Goal: Book appointment/travel/reservation

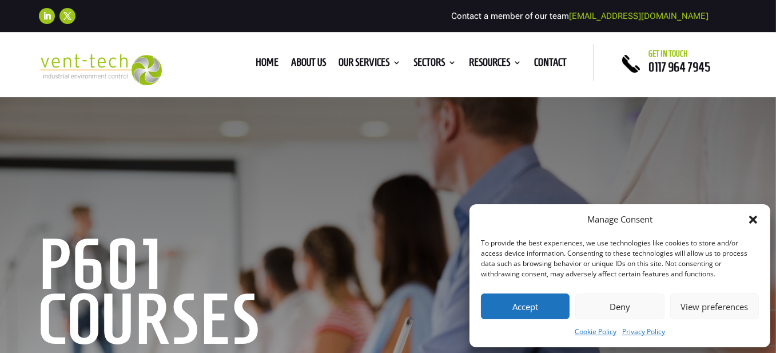
click at [754, 222] on icon "Close dialog" at bounding box center [753, 219] width 8 height 8
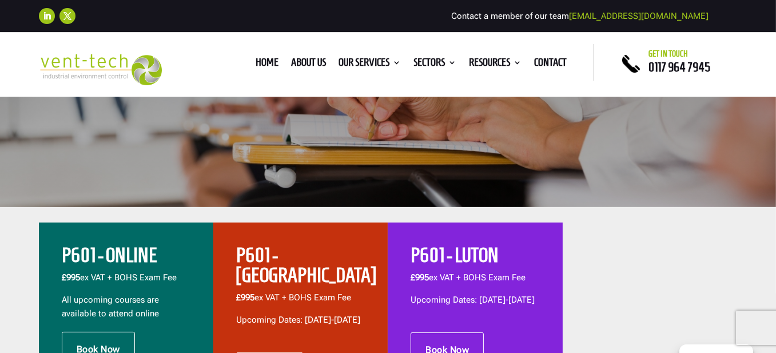
scroll to position [415, 0]
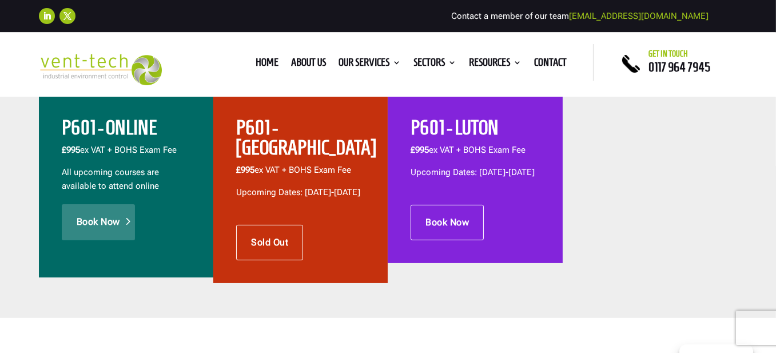
click at [100, 217] on link "Book Now" at bounding box center [98, 221] width 73 height 35
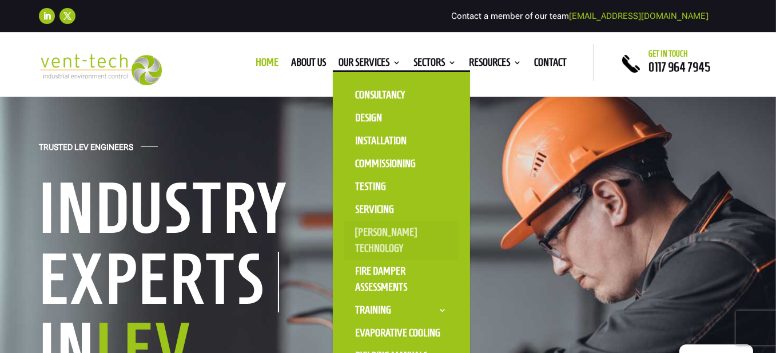
scroll to position [54, 0]
click at [380, 67] on link "Our Services" at bounding box center [370, 64] width 62 height 13
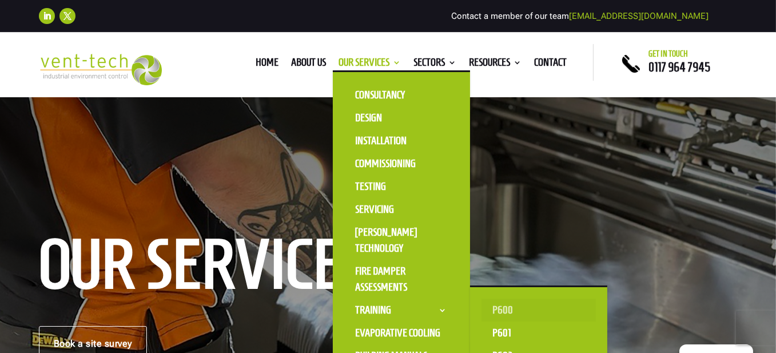
click at [500, 306] on link "P600" at bounding box center [538, 309] width 114 height 23
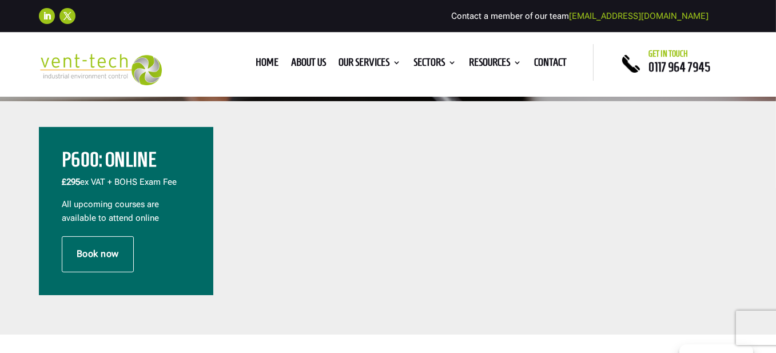
scroll to position [390, 0]
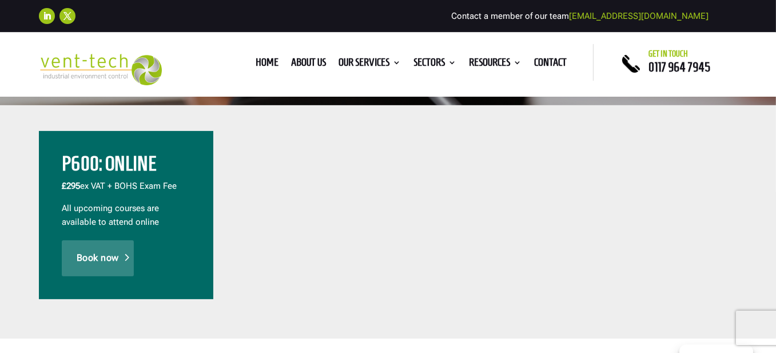
click at [77, 259] on link "Book now" at bounding box center [98, 257] width 72 height 35
